Goal: Information Seeking & Learning: Learn about a topic

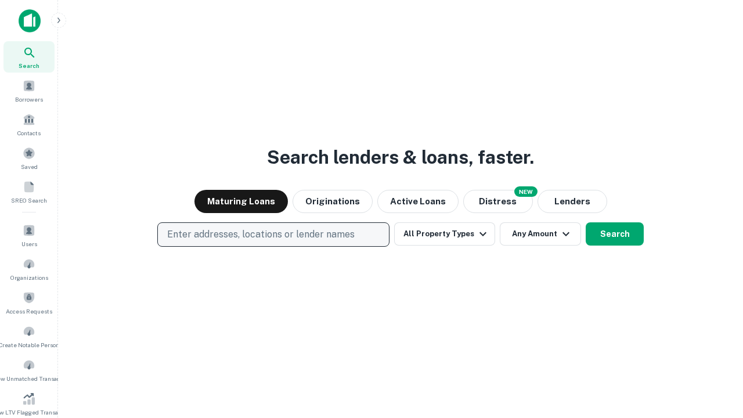
click at [273, 235] on p "Enter addresses, locations or lender names" at bounding box center [261, 235] width 188 height 14
type input "**********"
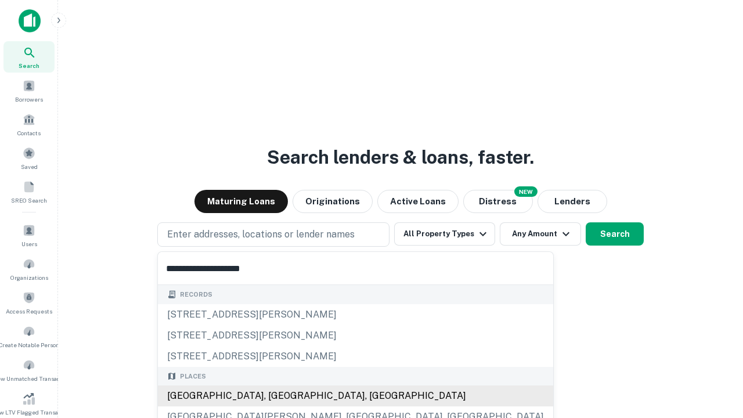
click at [278, 396] on div "[GEOGRAPHIC_DATA], [GEOGRAPHIC_DATA], [GEOGRAPHIC_DATA]" at bounding box center [355, 396] width 395 height 21
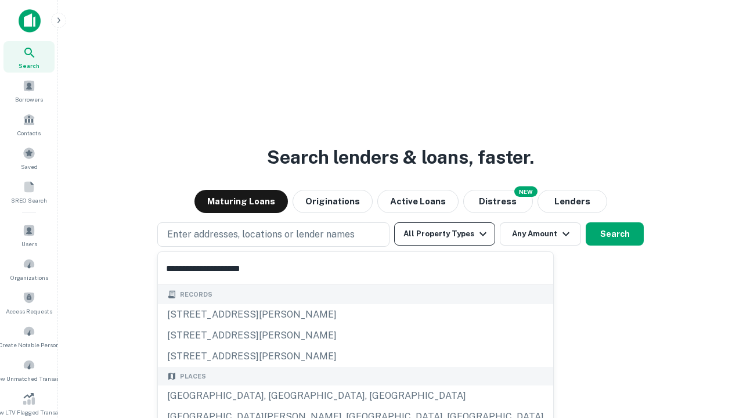
click at [445, 234] on button "All Property Types" at bounding box center [444, 233] width 101 height 23
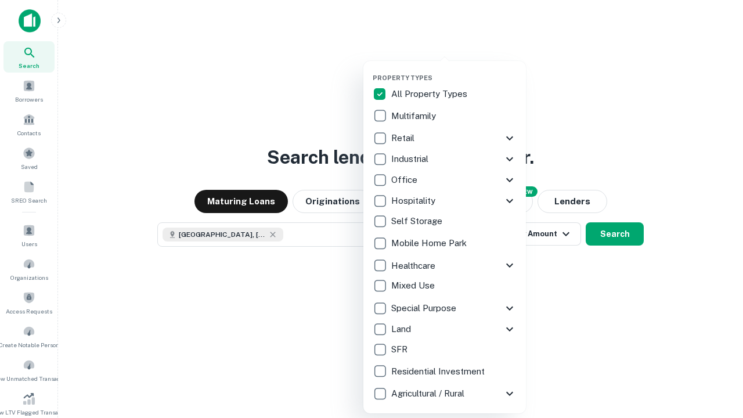
click at [454, 70] on button "button" at bounding box center [454, 70] width 163 height 1
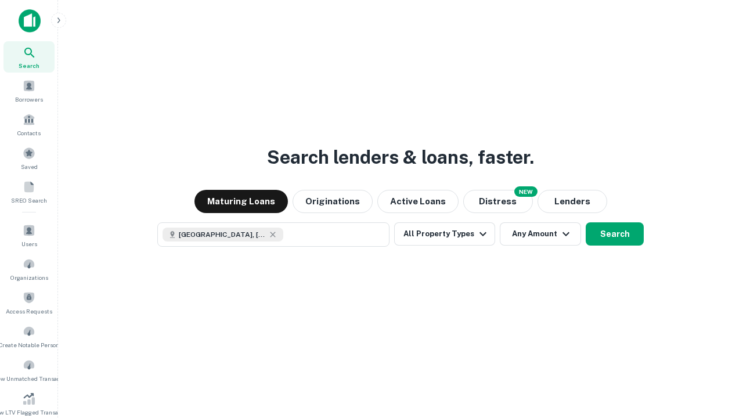
scroll to position [6, 140]
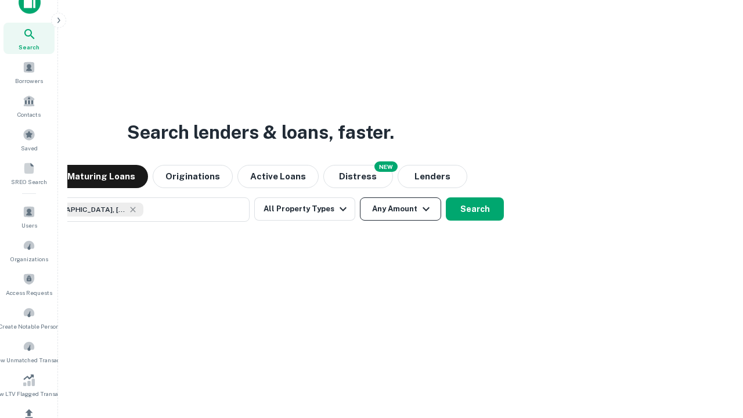
click at [360, 197] on button "Any Amount" at bounding box center [400, 208] width 81 height 23
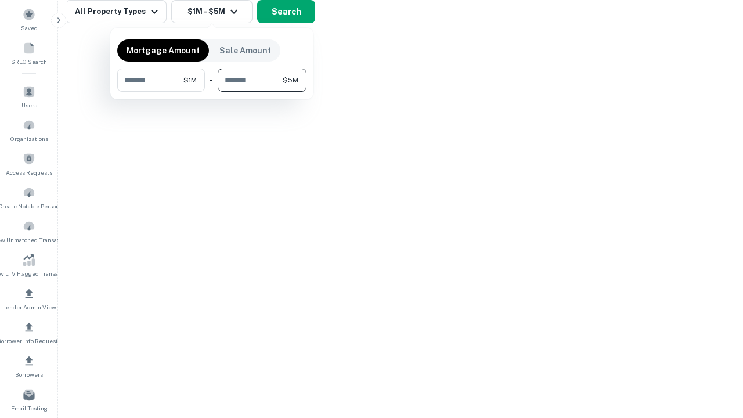
type input "*******"
click at [212, 92] on button "button" at bounding box center [211, 92] width 189 height 1
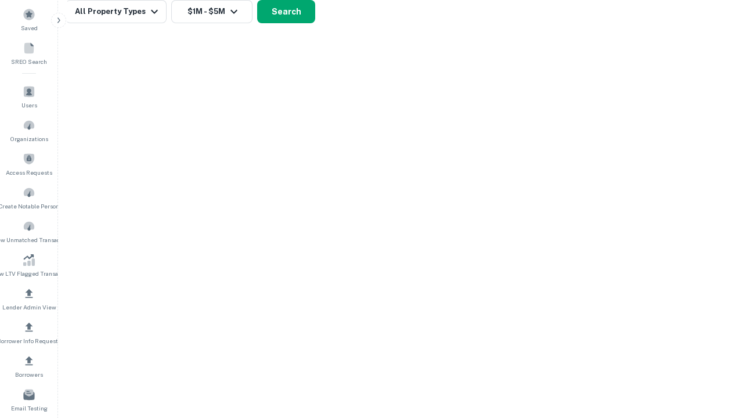
scroll to position [6, 214]
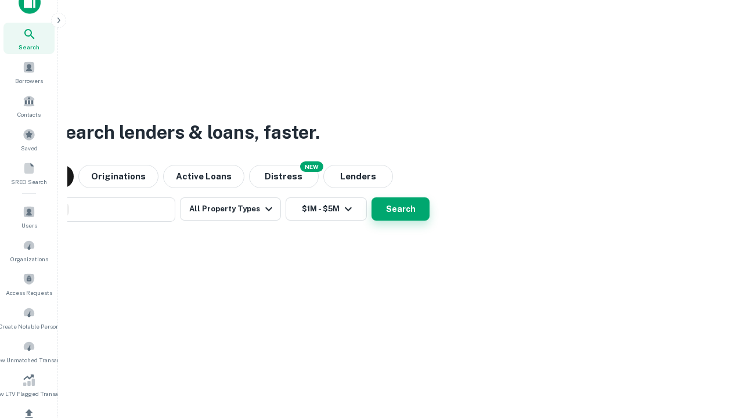
click at [372, 197] on button "Search" at bounding box center [401, 208] width 58 height 23
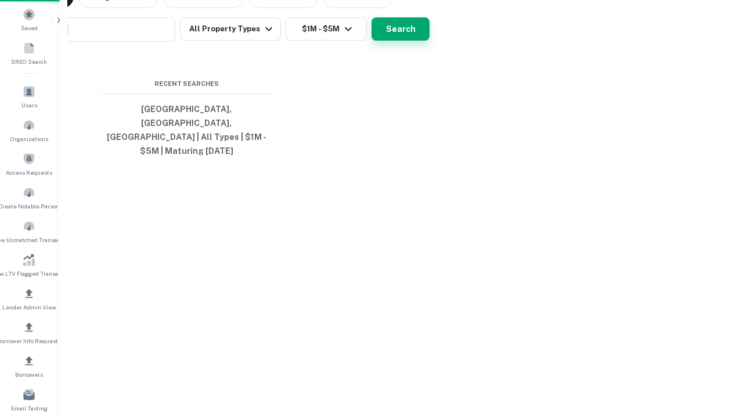
scroll to position [38, 329]
